Goal: Book appointment/travel/reservation

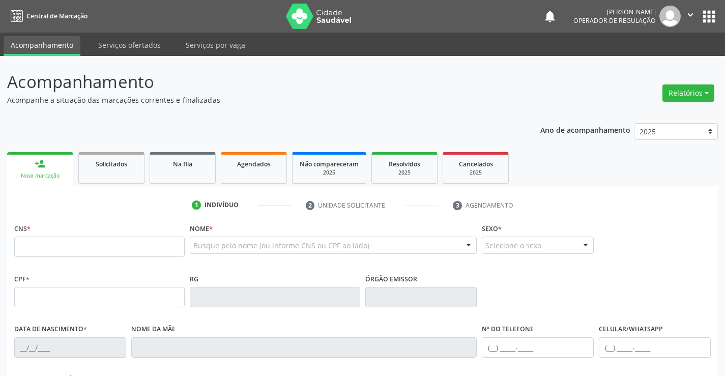
click at [62, 243] on input "text" at bounding box center [99, 247] width 170 height 20
type input "708 0043 0593 9622"
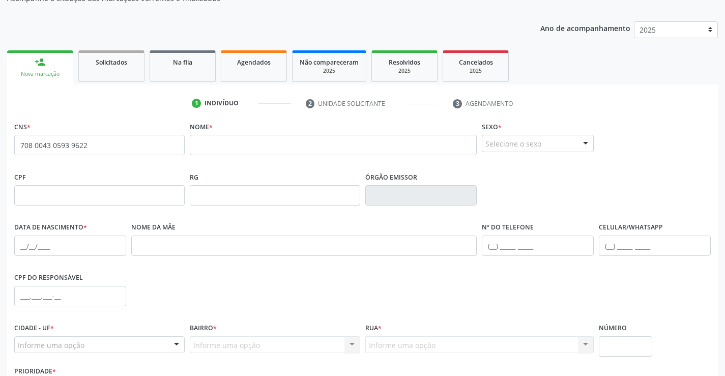
scroll to position [51, 0]
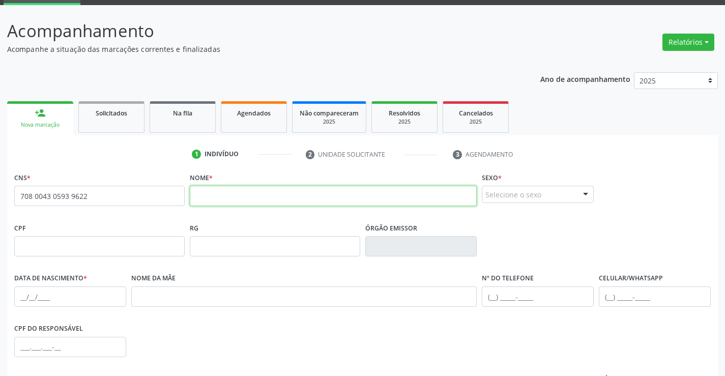
click at [215, 198] on input "text" at bounding box center [333, 196] width 287 height 20
type input "[PERSON_NAME]"
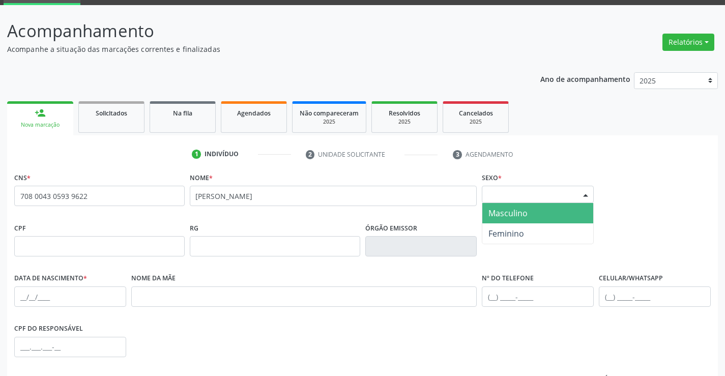
click at [585, 188] on div at bounding box center [585, 194] width 15 height 17
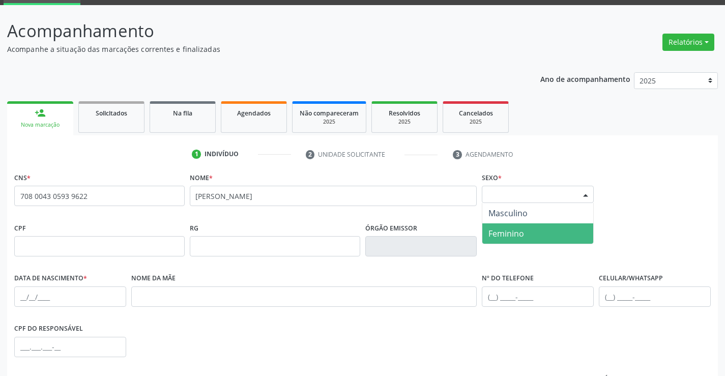
click at [522, 232] on span "Feminino" at bounding box center [506, 233] width 36 height 11
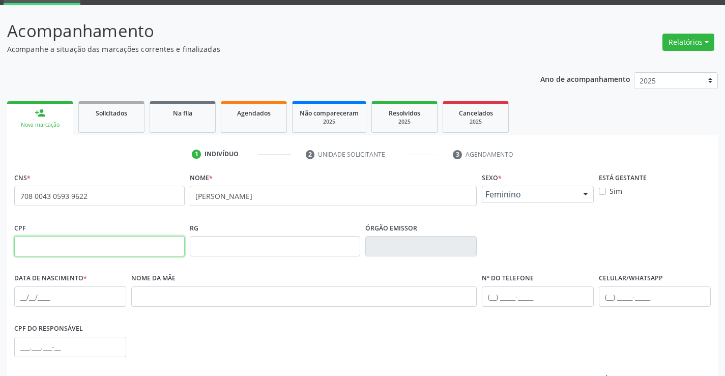
click at [83, 245] on input "text" at bounding box center [99, 246] width 170 height 20
type input "049.293.435-50"
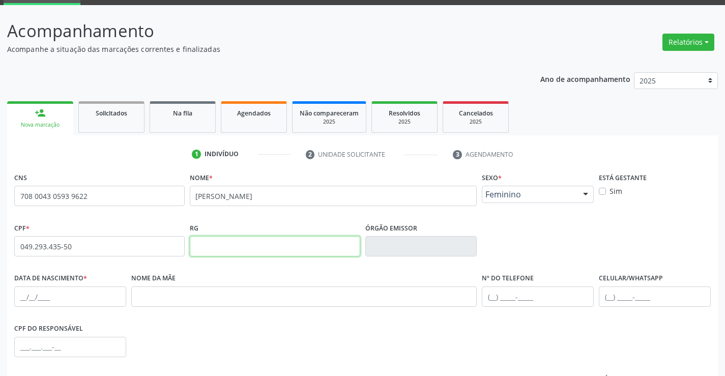
click at [300, 244] on input "text" at bounding box center [275, 246] width 170 height 20
type input "1494684314"
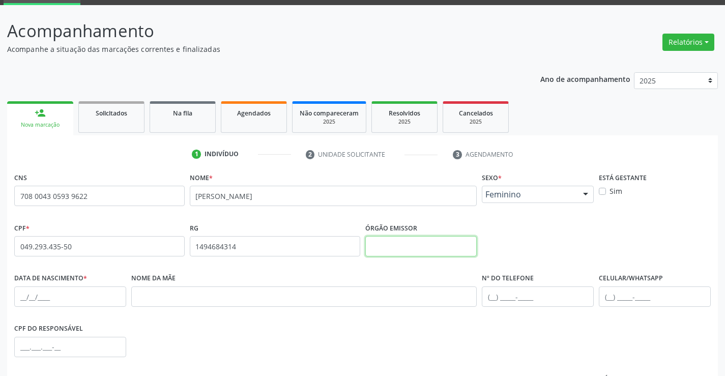
click at [384, 239] on input "text" at bounding box center [421, 246] width 112 height 20
type input "SSPBA"
click at [41, 296] on input "text" at bounding box center [70, 296] width 112 height 20
type input "0[DATE]"
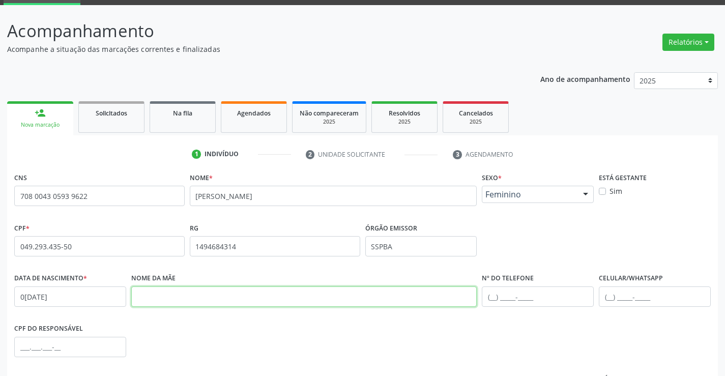
click at [216, 296] on input "text" at bounding box center [304, 296] width 346 height 20
type input "[PERSON_NAME]"
click at [492, 297] on input "text" at bounding box center [538, 296] width 112 height 20
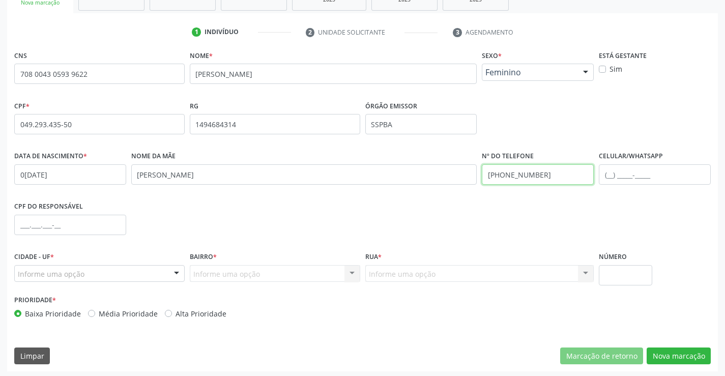
scroll to position [176, 0]
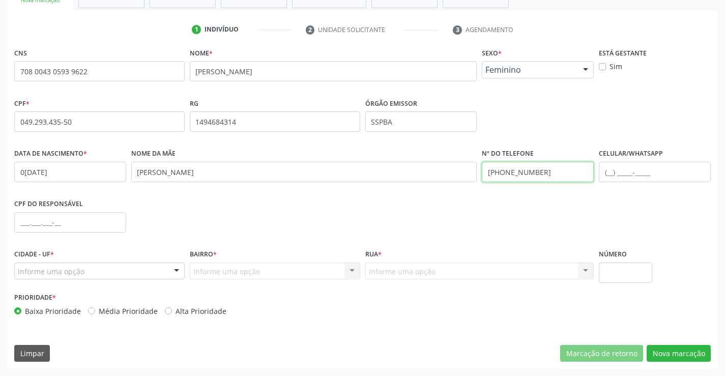
type input "[PHONE_NUMBER]"
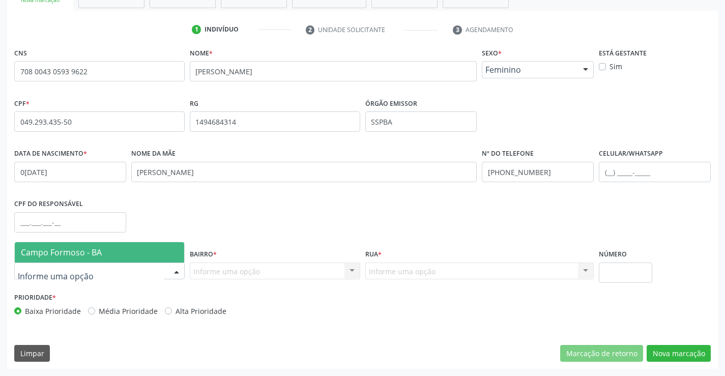
click at [173, 271] on div at bounding box center [176, 271] width 15 height 17
click at [161, 248] on span "Campo Formoso - BA" at bounding box center [99, 252] width 169 height 20
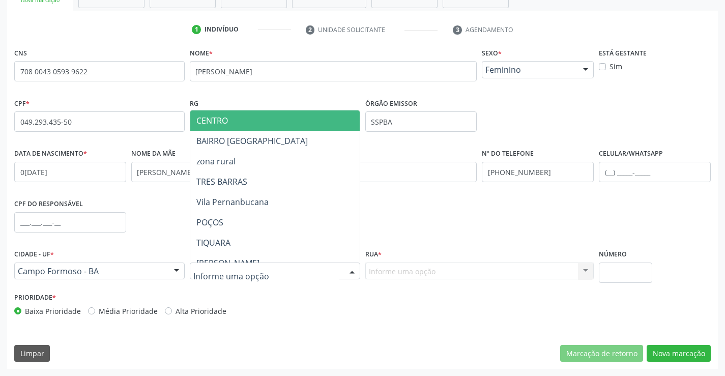
click at [343, 265] on div "CENTRO BAIRRO [GEOGRAPHIC_DATA] zona rural [GEOGRAPHIC_DATA] [GEOGRAPHIC_DATA] …" at bounding box center [275, 271] width 170 height 17
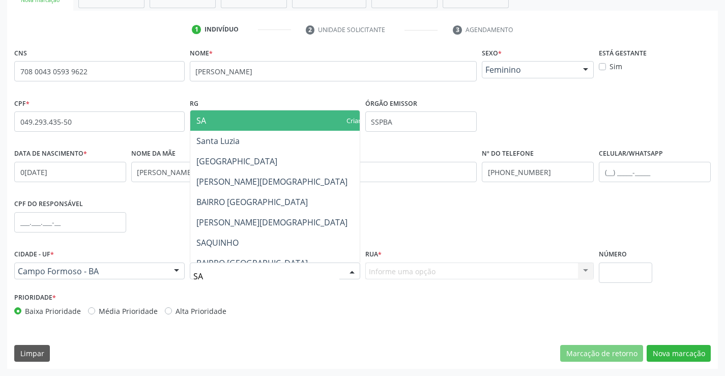
type input "SAO"
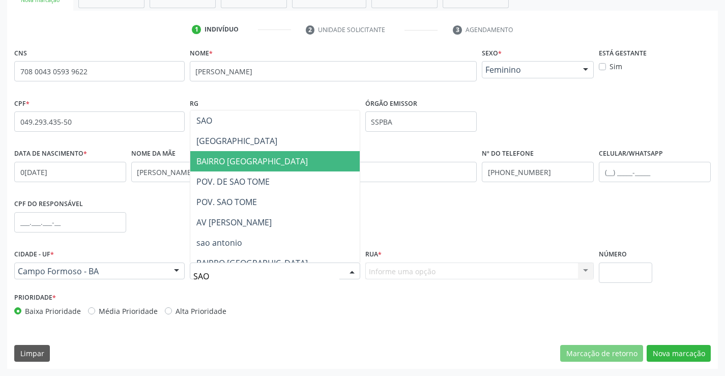
click at [284, 151] on ul "[GEOGRAPHIC_DATA] [GEOGRAPHIC_DATA]. DE SAO TOME POV. SAO TOME AV [GEOGRAPHIC_D…" at bounding box center [274, 273] width 169 height 326
click at [293, 156] on span "BAIRRO [GEOGRAPHIC_DATA]" at bounding box center [274, 161] width 169 height 20
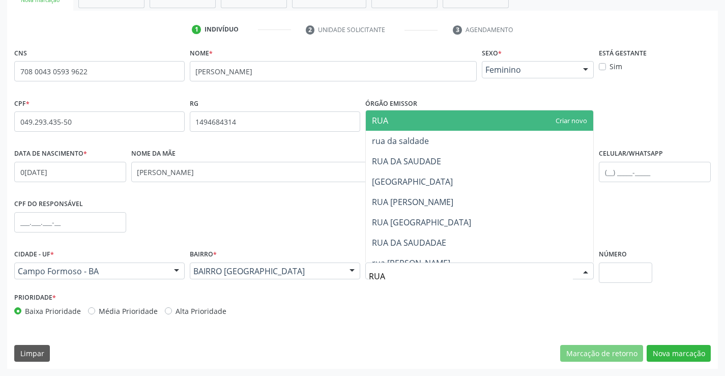
type input "RUA"
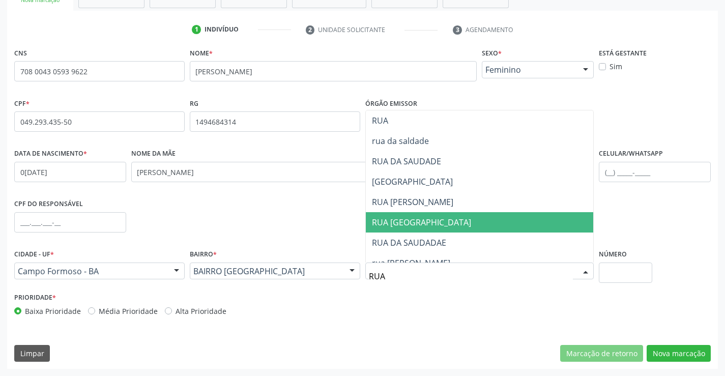
click at [431, 223] on span "RUA [GEOGRAPHIC_DATA]" at bounding box center [421, 222] width 99 height 11
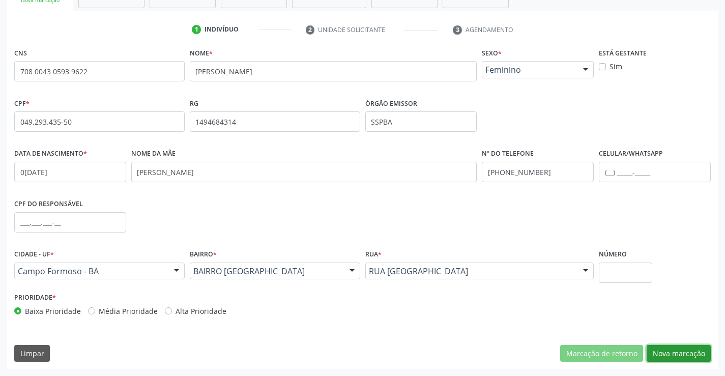
click at [676, 355] on button "Nova marcação" at bounding box center [679, 353] width 64 height 17
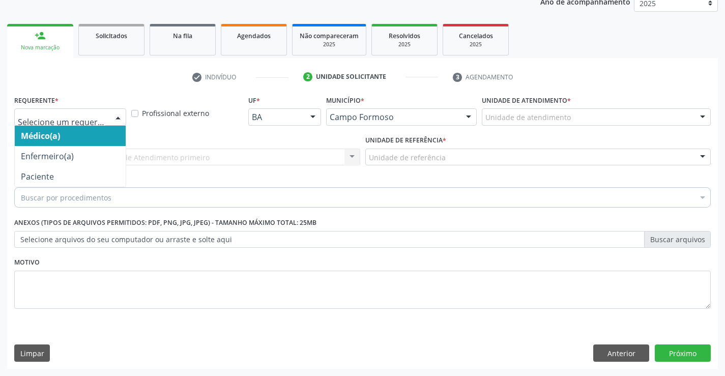
click at [118, 114] on div at bounding box center [117, 117] width 15 height 17
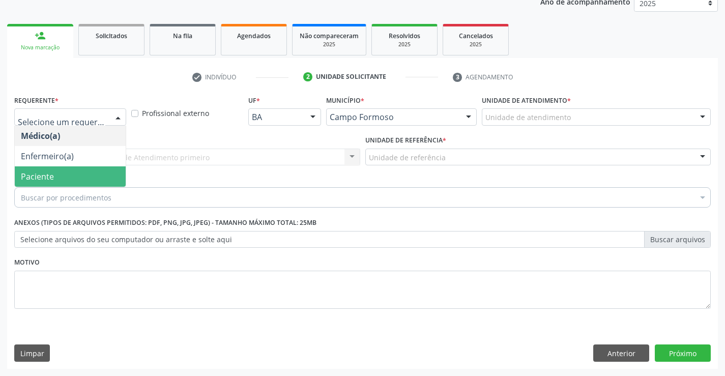
click at [100, 171] on span "Paciente" at bounding box center [70, 176] width 111 height 20
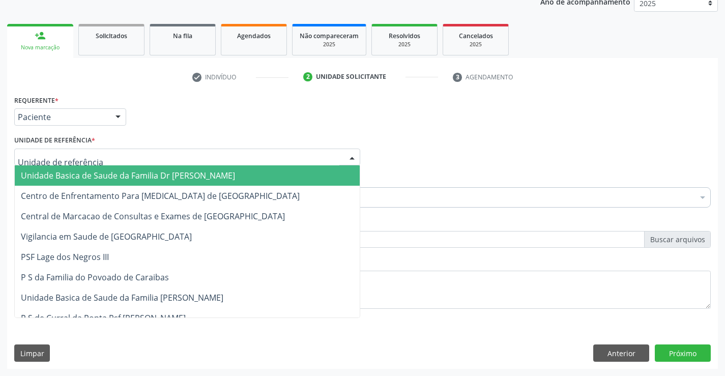
click at [128, 152] on div at bounding box center [187, 157] width 346 height 17
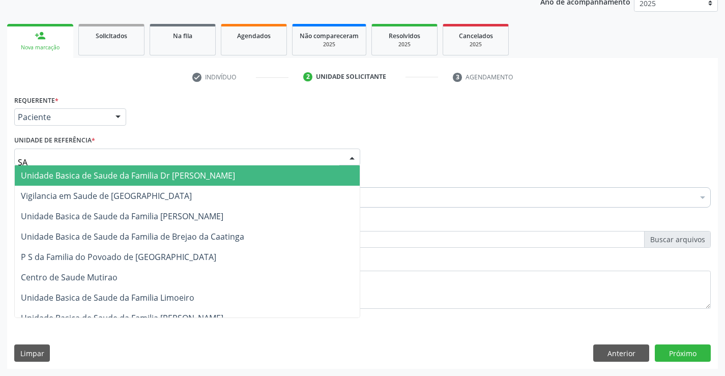
type input "SAO"
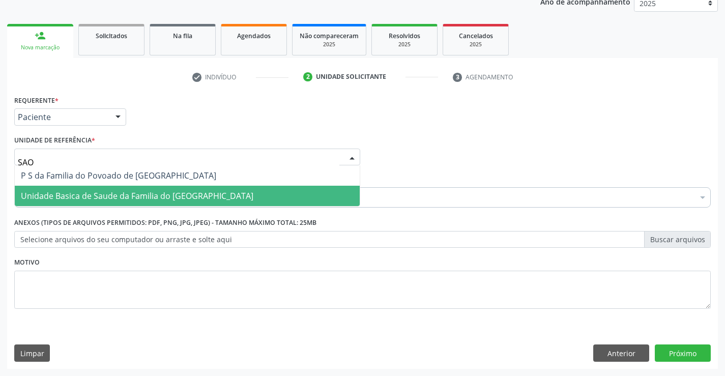
click at [123, 190] on span "Unidade Basica de Saude da Familia do [GEOGRAPHIC_DATA]" at bounding box center [137, 195] width 233 height 11
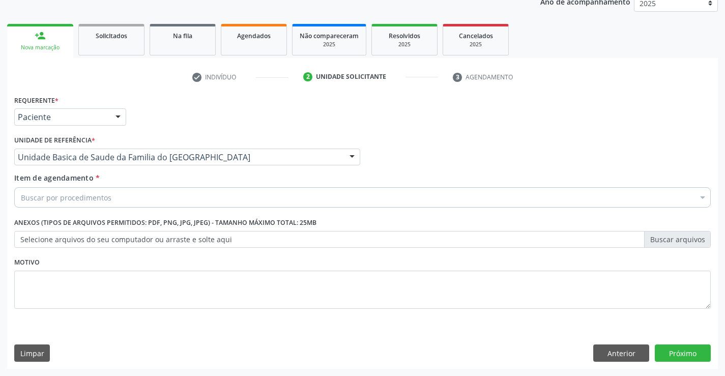
click at [135, 198] on div "Buscar por procedimentos" at bounding box center [362, 197] width 697 height 20
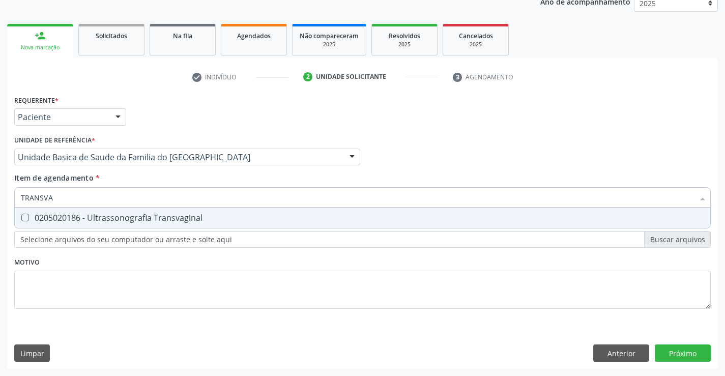
type input "TRANSVAG"
click at [170, 216] on div "0205020186 - Ultrassonografia Transvaginal" at bounding box center [362, 218] width 683 height 8
checkbox Transvaginal "true"
type input "TRANSVAG"
click at [168, 258] on div "Requerente * Paciente Médico(a) Enfermeiro(a) Paciente Nenhum resultado encontr…" at bounding box center [362, 208] width 697 height 230
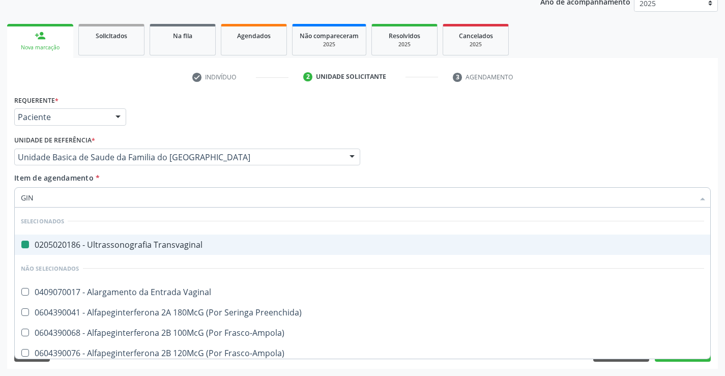
type input "GINE"
checkbox Transvaginal "false"
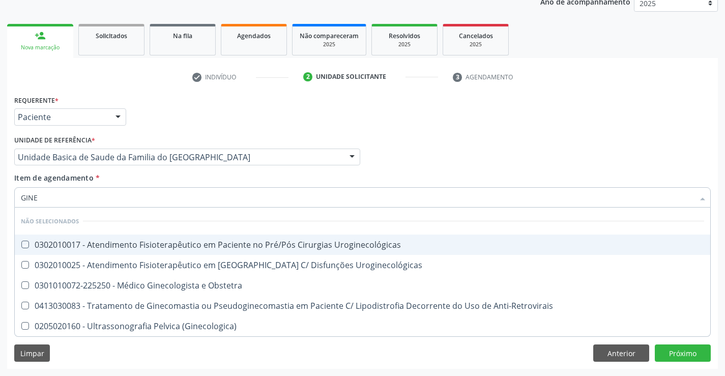
type input "GIN"
checkbox Uroginecológicas "true"
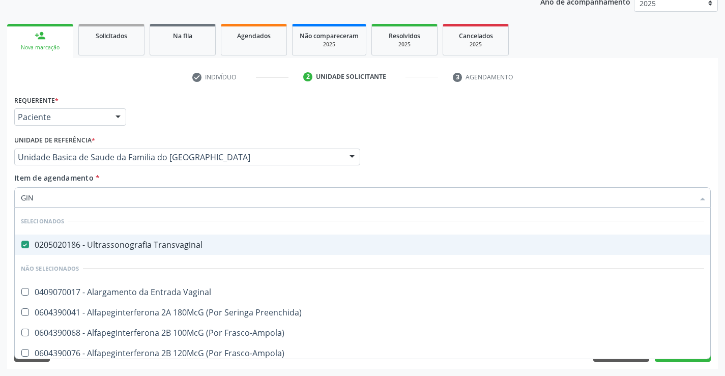
type input "GINE"
checkbox Transvaginal "false"
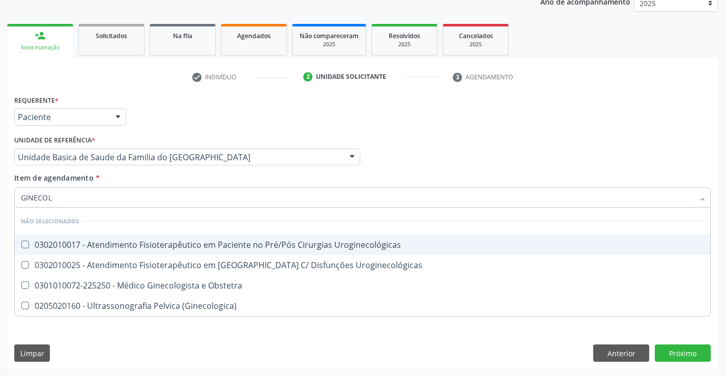
type input "GINECOLO"
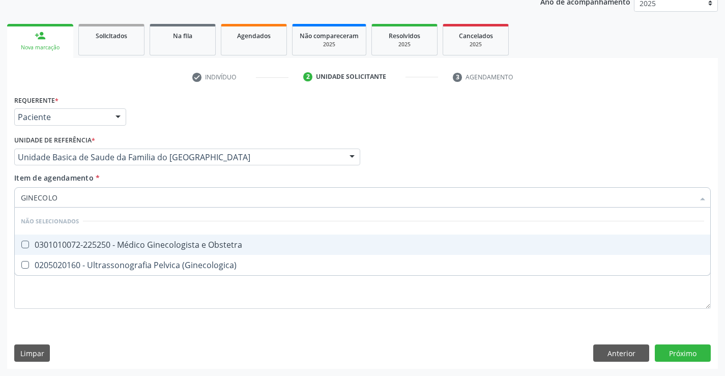
click at [187, 245] on div "0301010072-225250 - Médico Ginecologista e Obstetra" at bounding box center [362, 245] width 683 height 8
checkbox Obstetra "true"
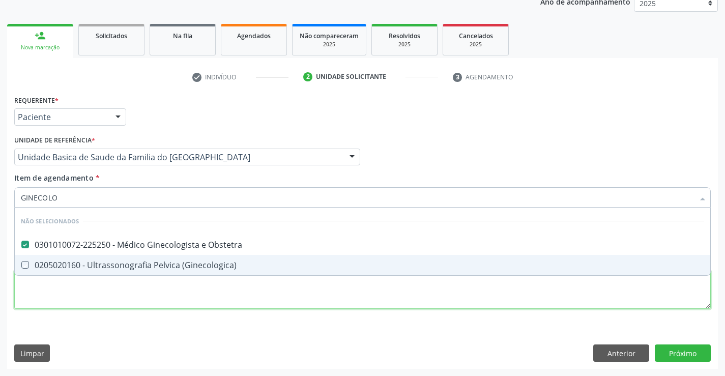
click at [195, 298] on div "Requerente * Paciente Médico(a) Enfermeiro(a) Paciente Nenhum resultado encontr…" at bounding box center [362, 208] width 697 height 230
checkbox \(Ginecologica\) "true"
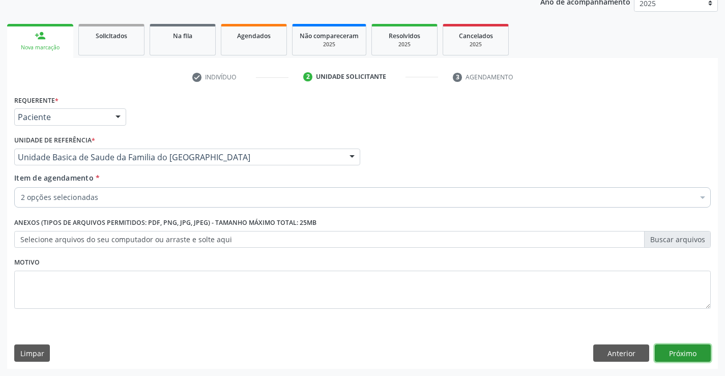
click at [678, 349] on button "Próximo" at bounding box center [683, 352] width 56 height 17
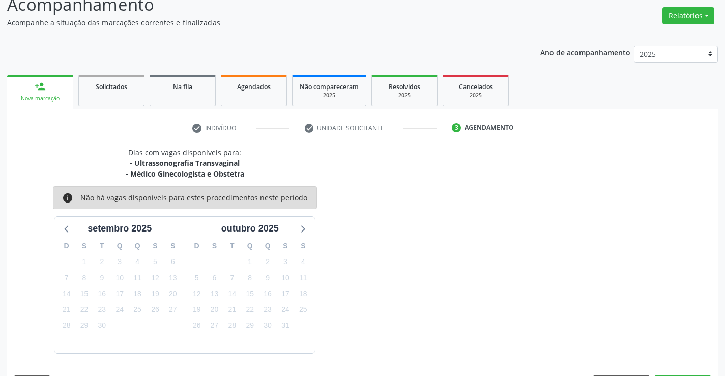
scroll to position [107, 0]
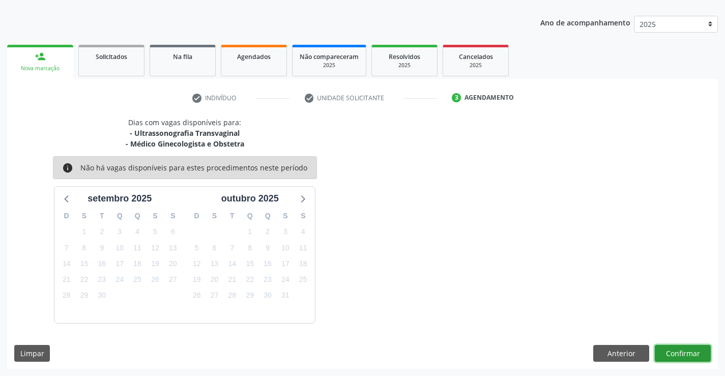
click at [696, 352] on button "Confirmar" at bounding box center [683, 353] width 56 height 17
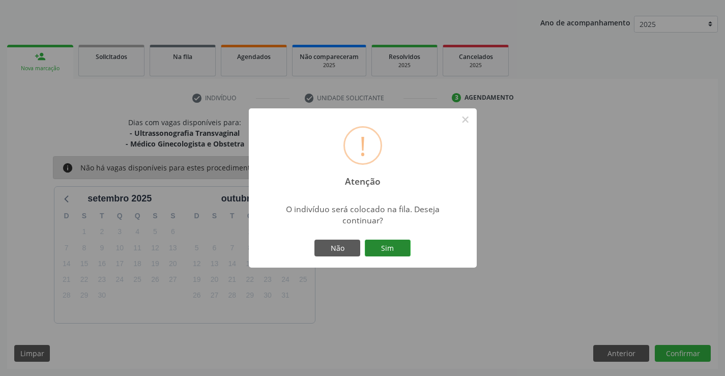
click at [389, 245] on button "Sim" at bounding box center [388, 248] width 46 height 17
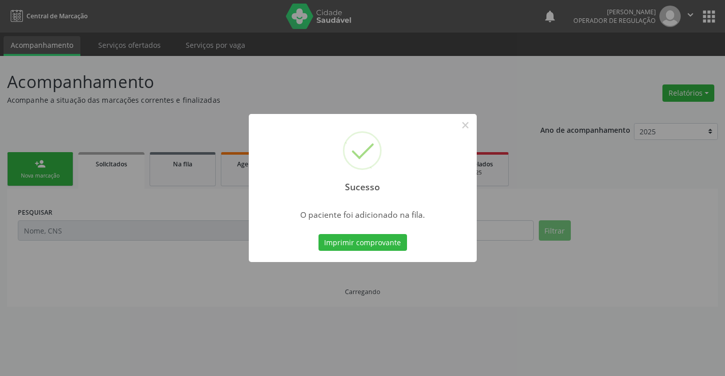
scroll to position [0, 0]
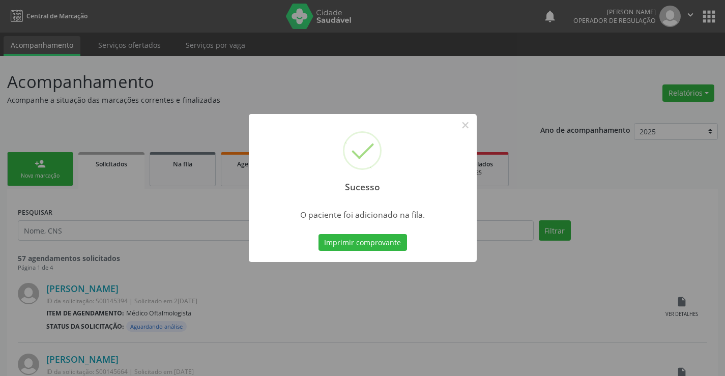
click at [389, 245] on button "Imprimir comprovante" at bounding box center [362, 242] width 89 height 17
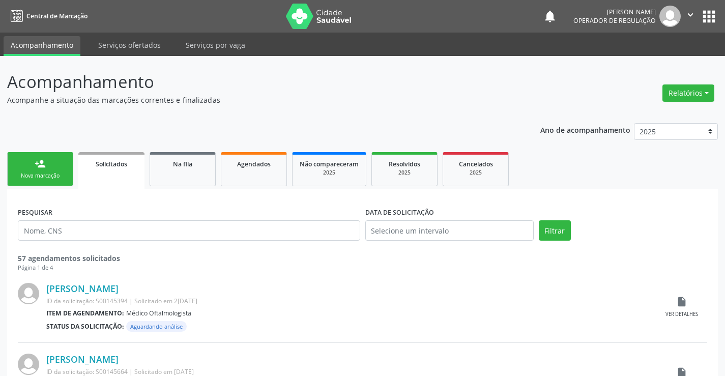
click at [58, 173] on div "Nova marcação" at bounding box center [40, 176] width 51 height 8
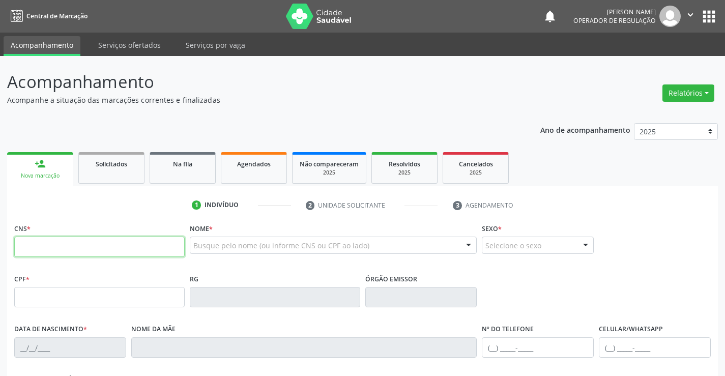
click at [73, 244] on input "text" at bounding box center [99, 247] width 170 height 20
type input "702 6087 5383 8942"
type input "1494157020"
type input "1[DATE]"
type input "[PHONE_NUMBER]"
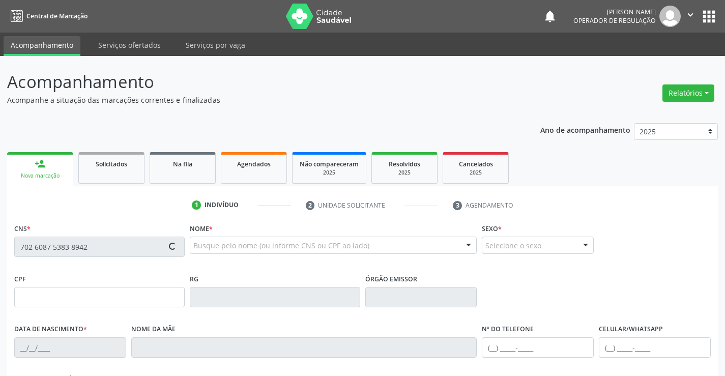
type input "S/N"
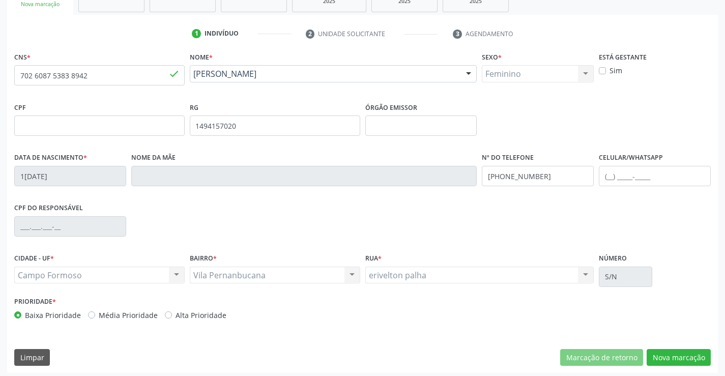
scroll to position [176, 0]
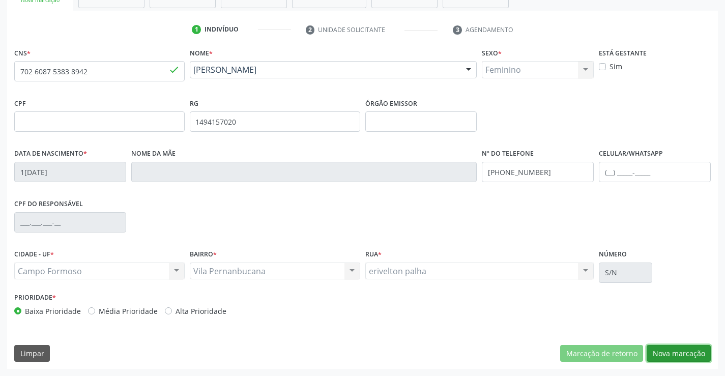
click at [669, 352] on button "Nova marcação" at bounding box center [679, 353] width 64 height 17
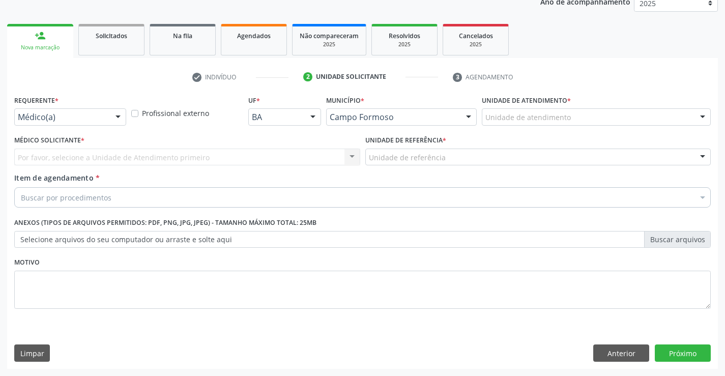
click at [118, 118] on div at bounding box center [117, 117] width 15 height 17
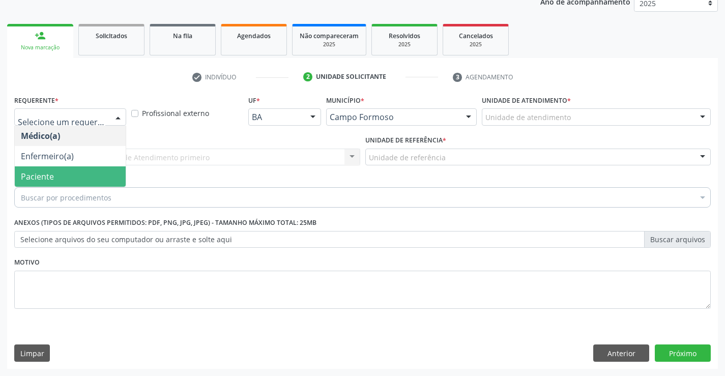
click at [98, 172] on span "Paciente" at bounding box center [70, 176] width 111 height 20
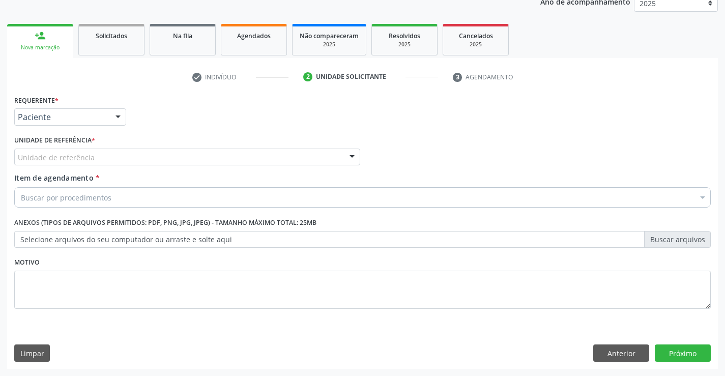
click at [103, 161] on div "Unidade de referência" at bounding box center [187, 157] width 346 height 17
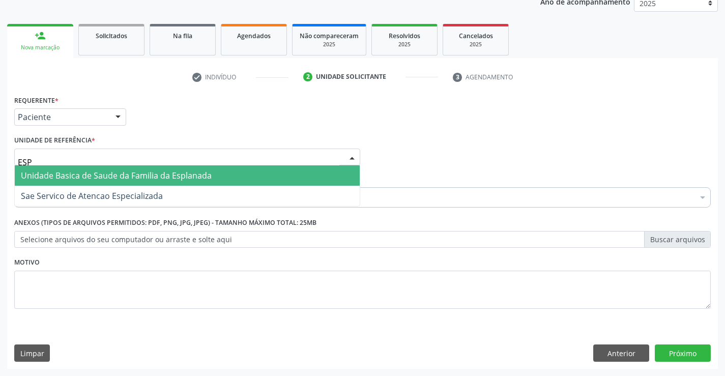
type input "ESPL"
click at [125, 177] on span "Unidade Basica de Saude da Familia da Esplanada" at bounding box center [116, 175] width 191 height 11
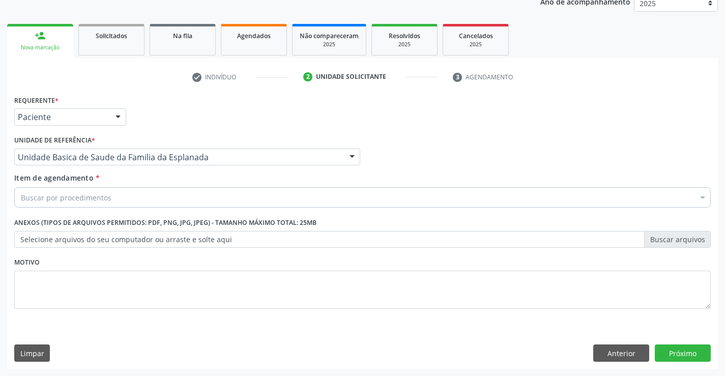
click at [122, 196] on div "Buscar por procedimentos" at bounding box center [362, 197] width 697 height 20
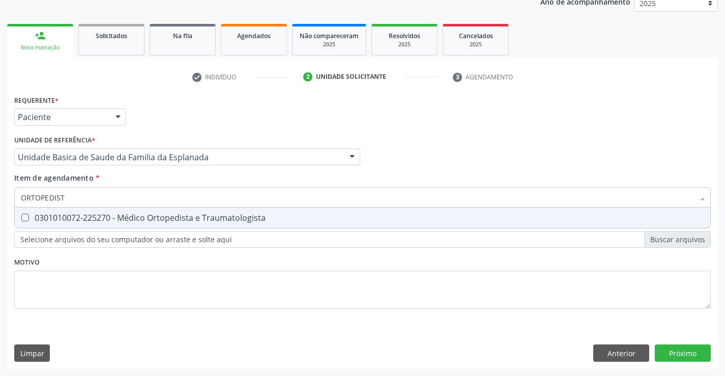
type input "ORTOPEDISTA"
click at [182, 220] on div "0301010072-225270 - Médico Ortopedista e Traumatologista" at bounding box center [362, 218] width 683 height 8
checkbox Traumatologista "true"
click at [200, 267] on div "Requerente * Paciente Médico(a) Enfermeiro(a) Paciente Nenhum resultado encontr…" at bounding box center [362, 208] width 697 height 230
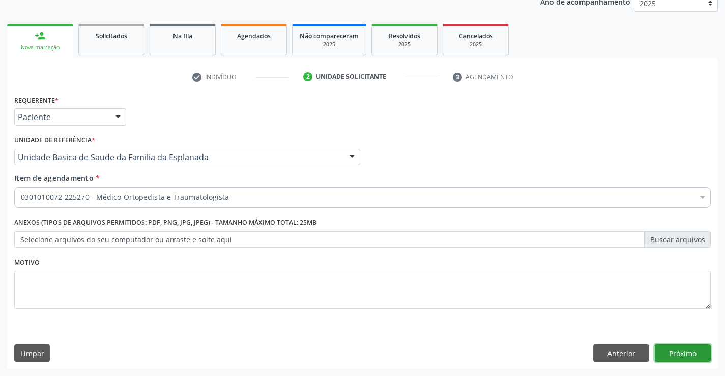
click at [666, 346] on button "Próximo" at bounding box center [683, 352] width 56 height 17
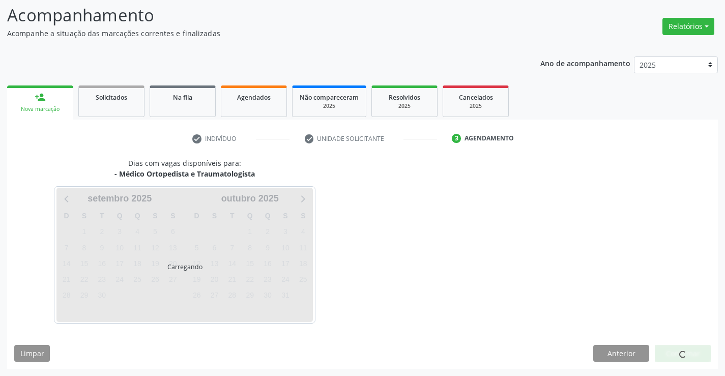
scroll to position [67, 0]
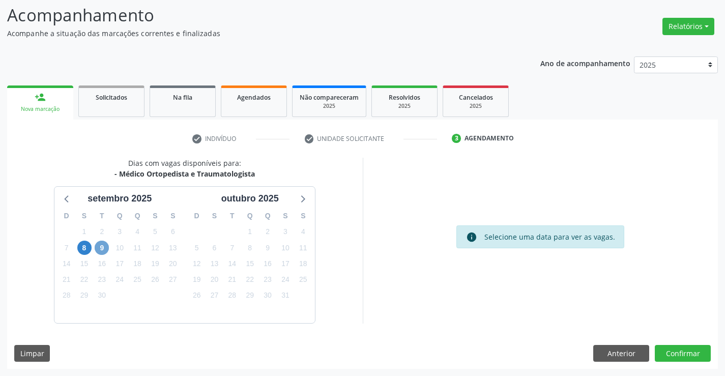
click at [100, 246] on span "9" at bounding box center [102, 248] width 14 height 14
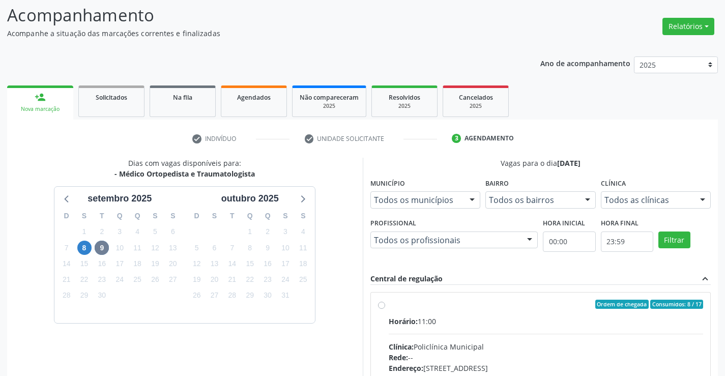
click at [389, 306] on label "Ordem de chegada Consumidos: 8 / 17 Horário: 11:00 Clínica: Policlínica Municip…" at bounding box center [546, 378] width 315 height 156
click at [382, 306] on input "Ordem de chegada Consumidos: 8 / 17 Horário: 11:00 Clínica: Policlínica Municip…" at bounding box center [381, 304] width 7 height 9
radio input "true"
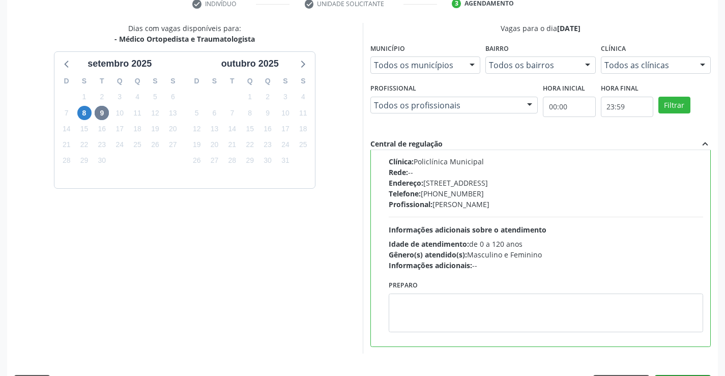
scroll to position [232, 0]
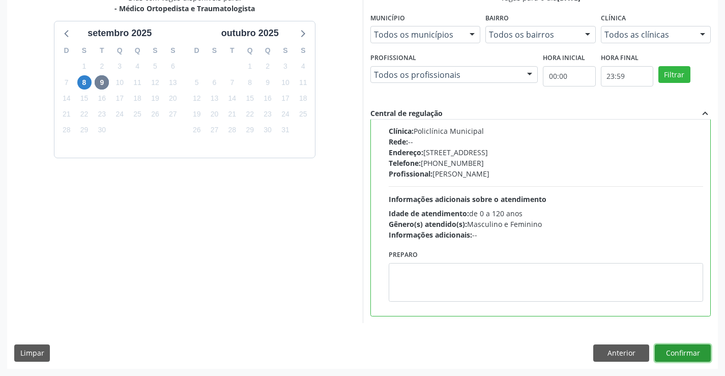
click at [674, 349] on button "Confirmar" at bounding box center [683, 352] width 56 height 17
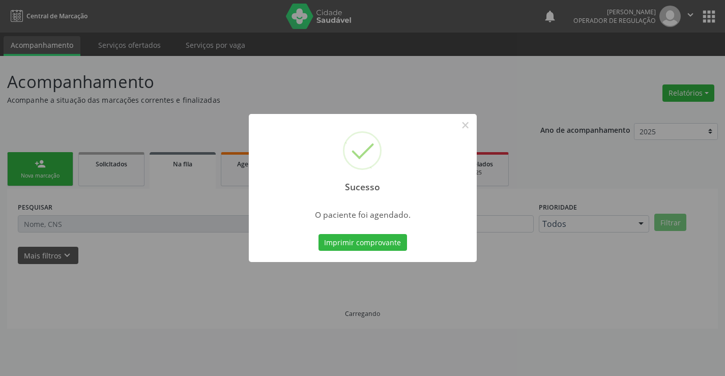
scroll to position [0, 0]
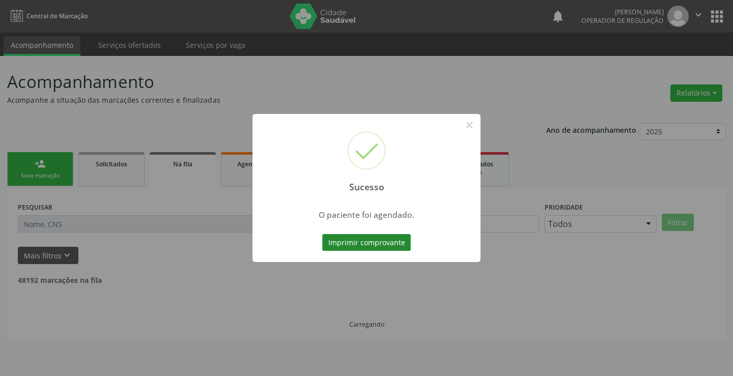
click at [363, 242] on button "Imprimir comprovante" at bounding box center [366, 242] width 89 height 17
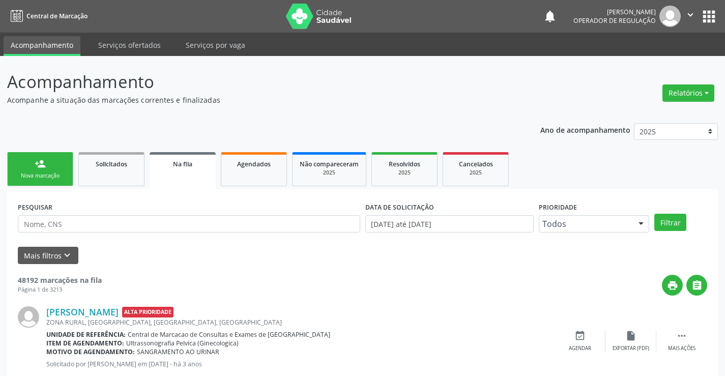
scroll to position [51, 0]
